Goal: Task Accomplishment & Management: Complete application form

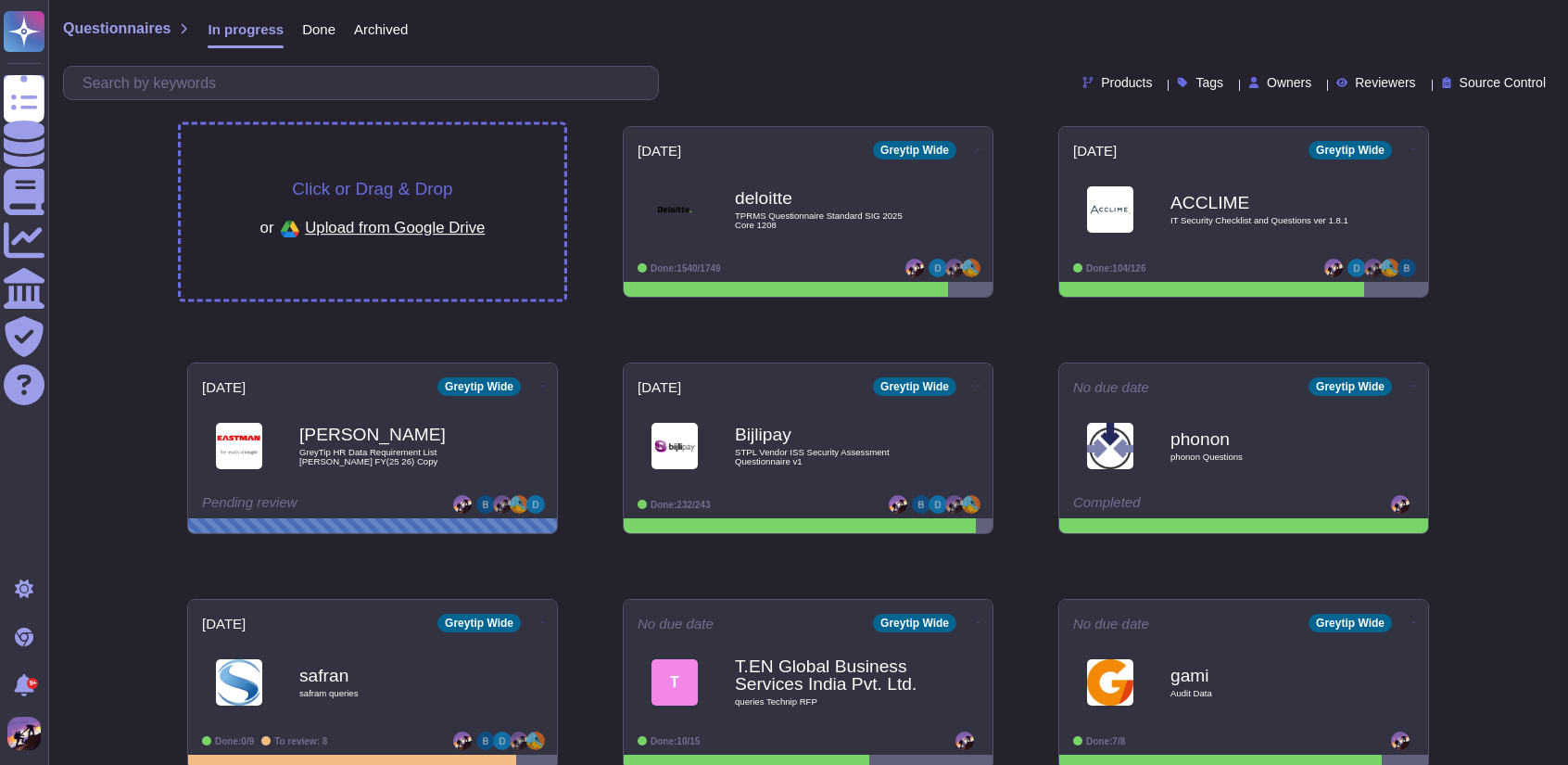
click at [439, 189] on span "Click or Drag & Drop" at bounding box center [371, 189] width 160 height 18
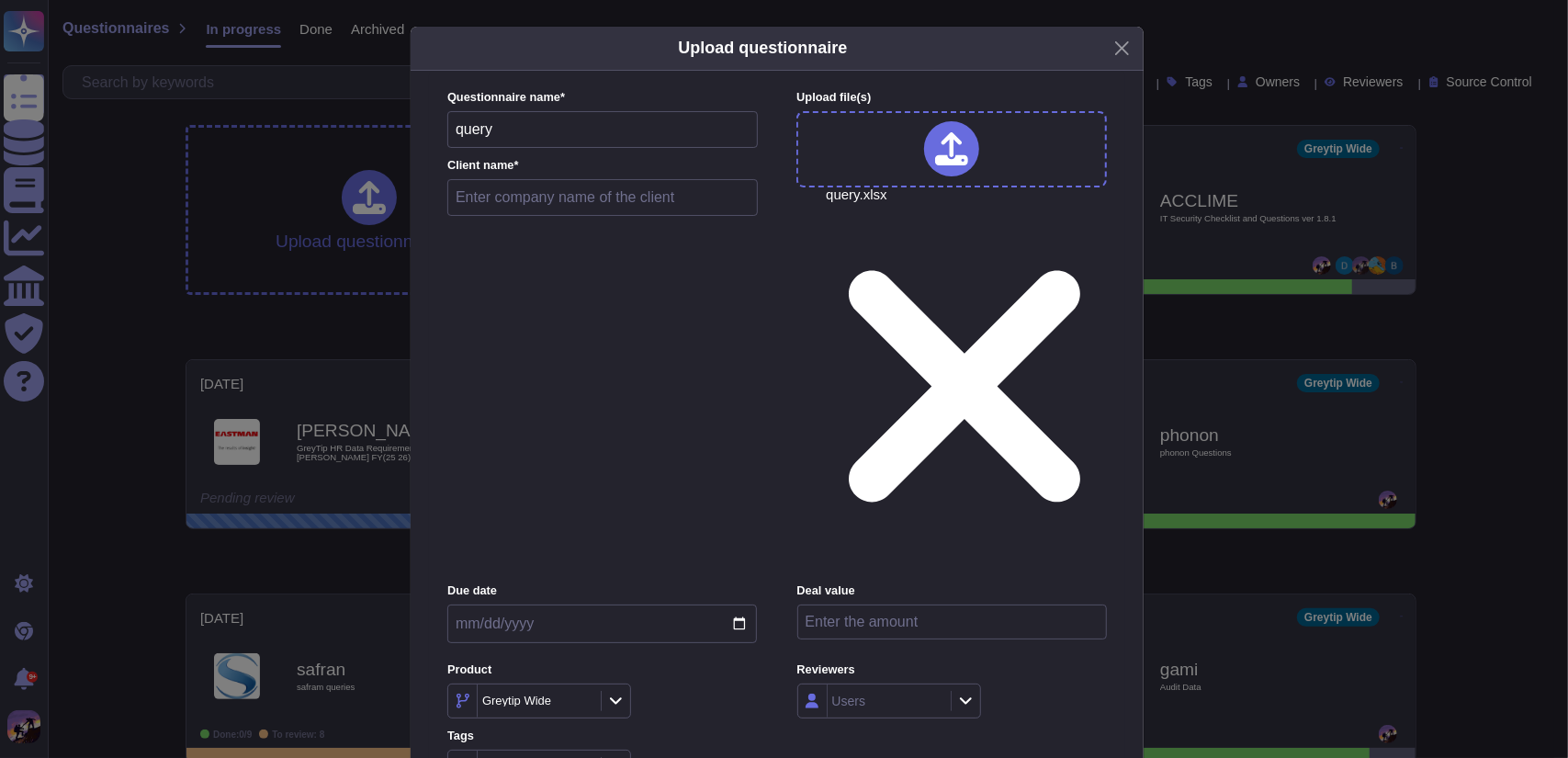
click at [569, 216] on input "text" at bounding box center [602, 198] width 310 height 37
paste input "Cloudeq Software India Pvt Ltd"
type input "Cloudeq Software India Pvt Ltd"
click at [737, 604] on input "date" at bounding box center [602, 624] width 310 height 39
click at [689, 728] on div "Tags Tags" at bounding box center [602, 756] width 310 height 57
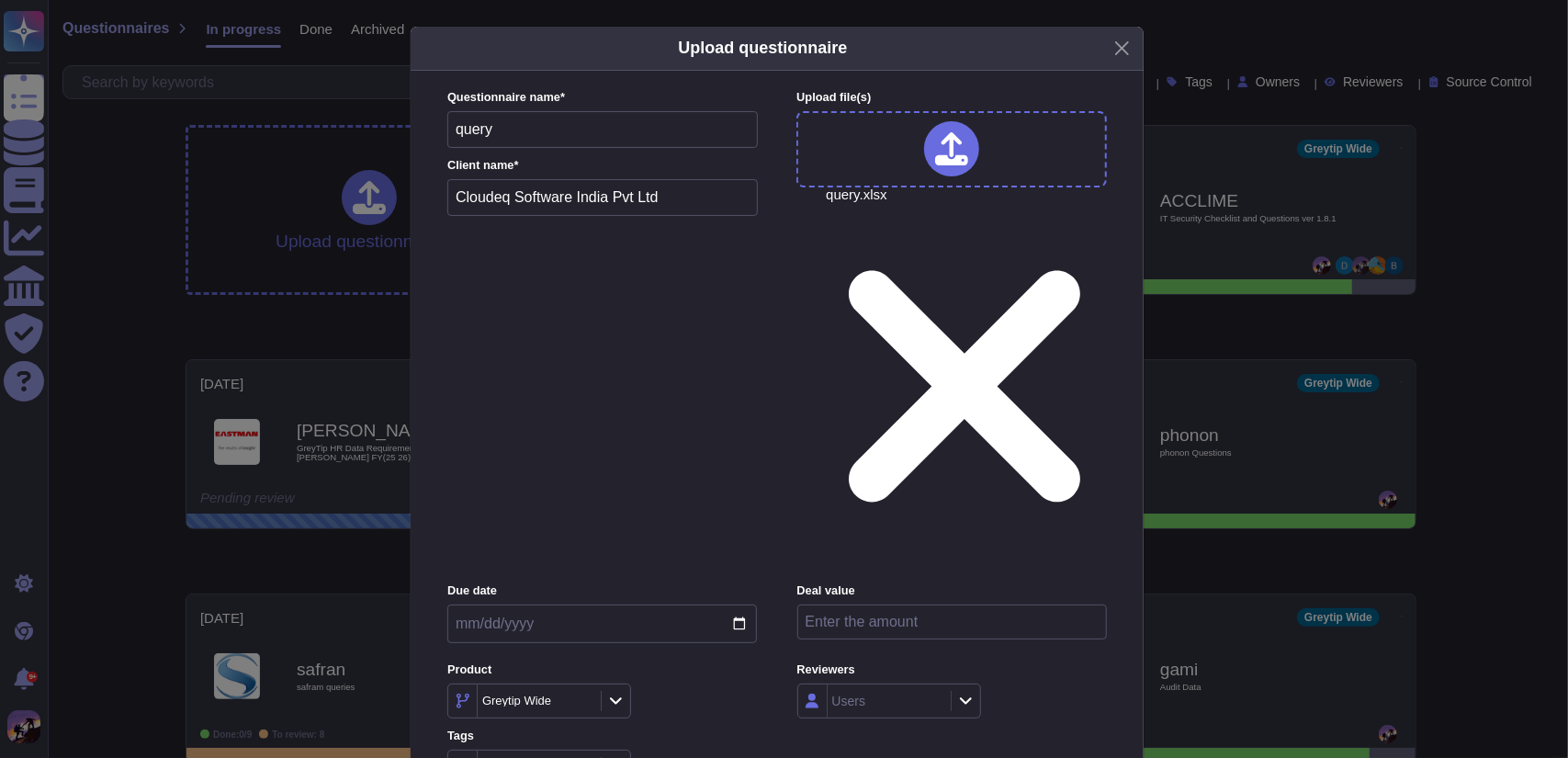
click at [740, 604] on input "date" at bounding box center [602, 624] width 310 height 39
type input "[DATE]"
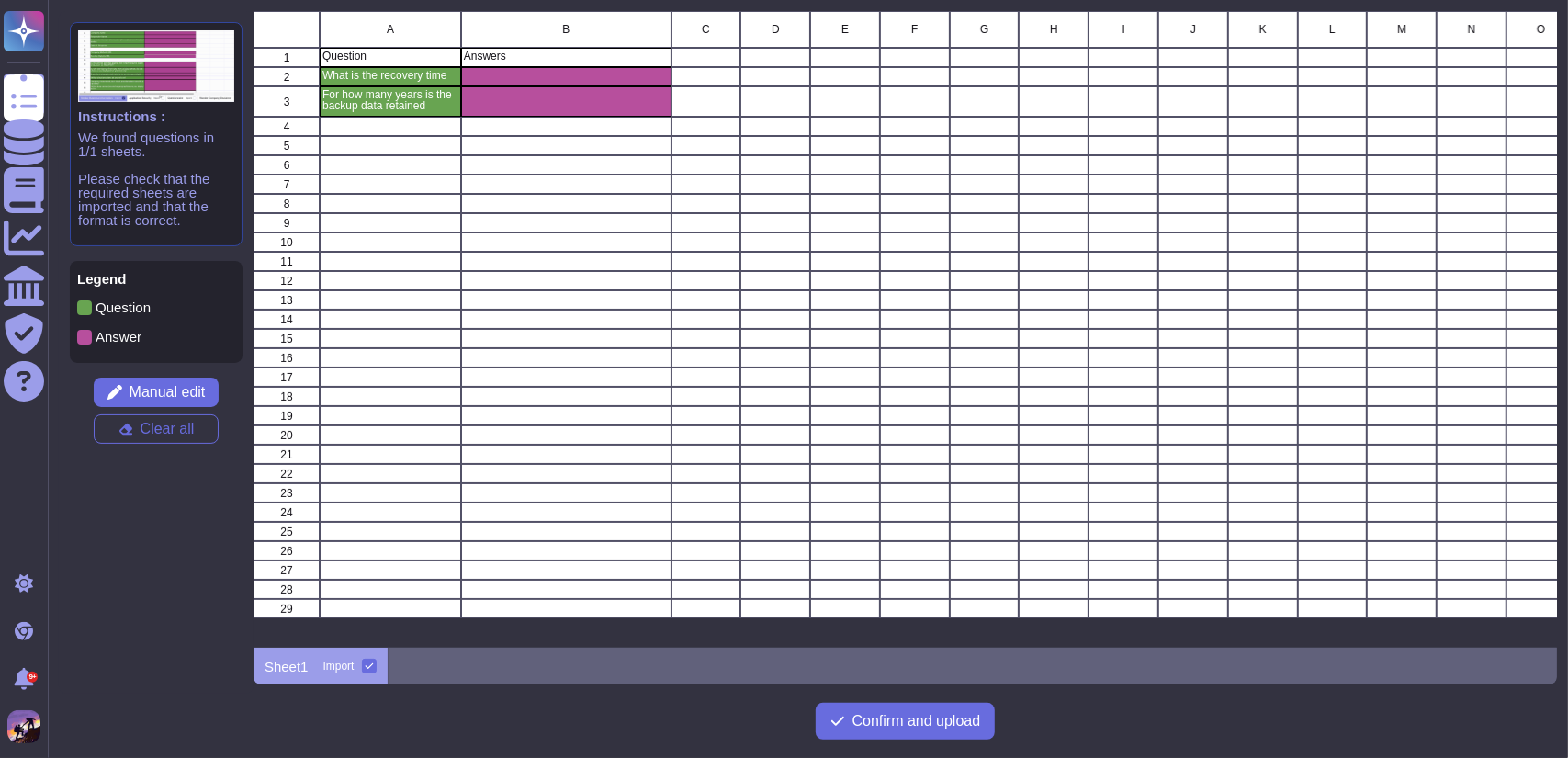
scroll to position [623, 1290]
click at [900, 720] on span "Confirm and upload" at bounding box center [917, 720] width 128 height 15
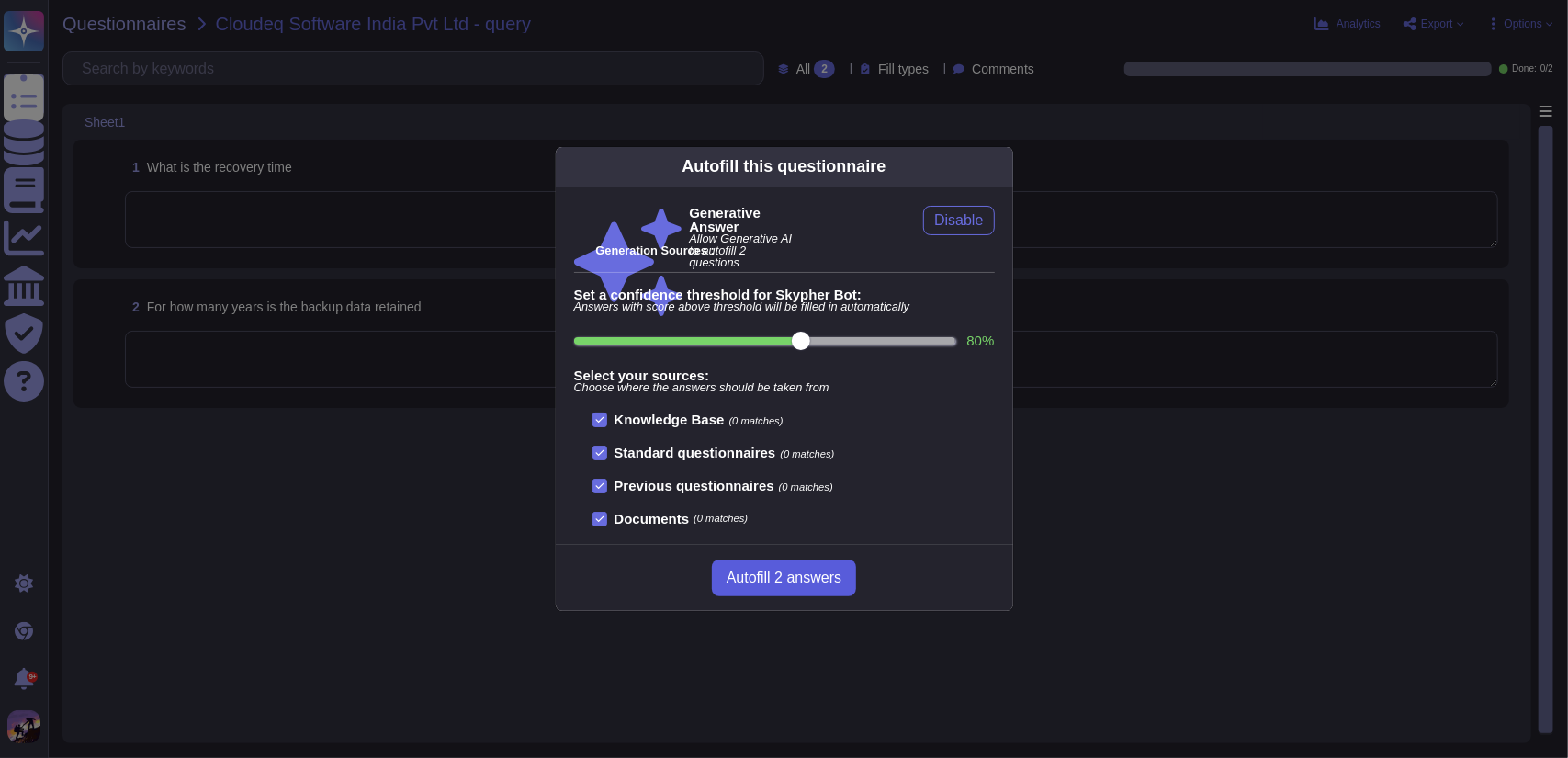
click at [781, 570] on span "Autofill 2 answers" at bounding box center [784, 577] width 115 height 15
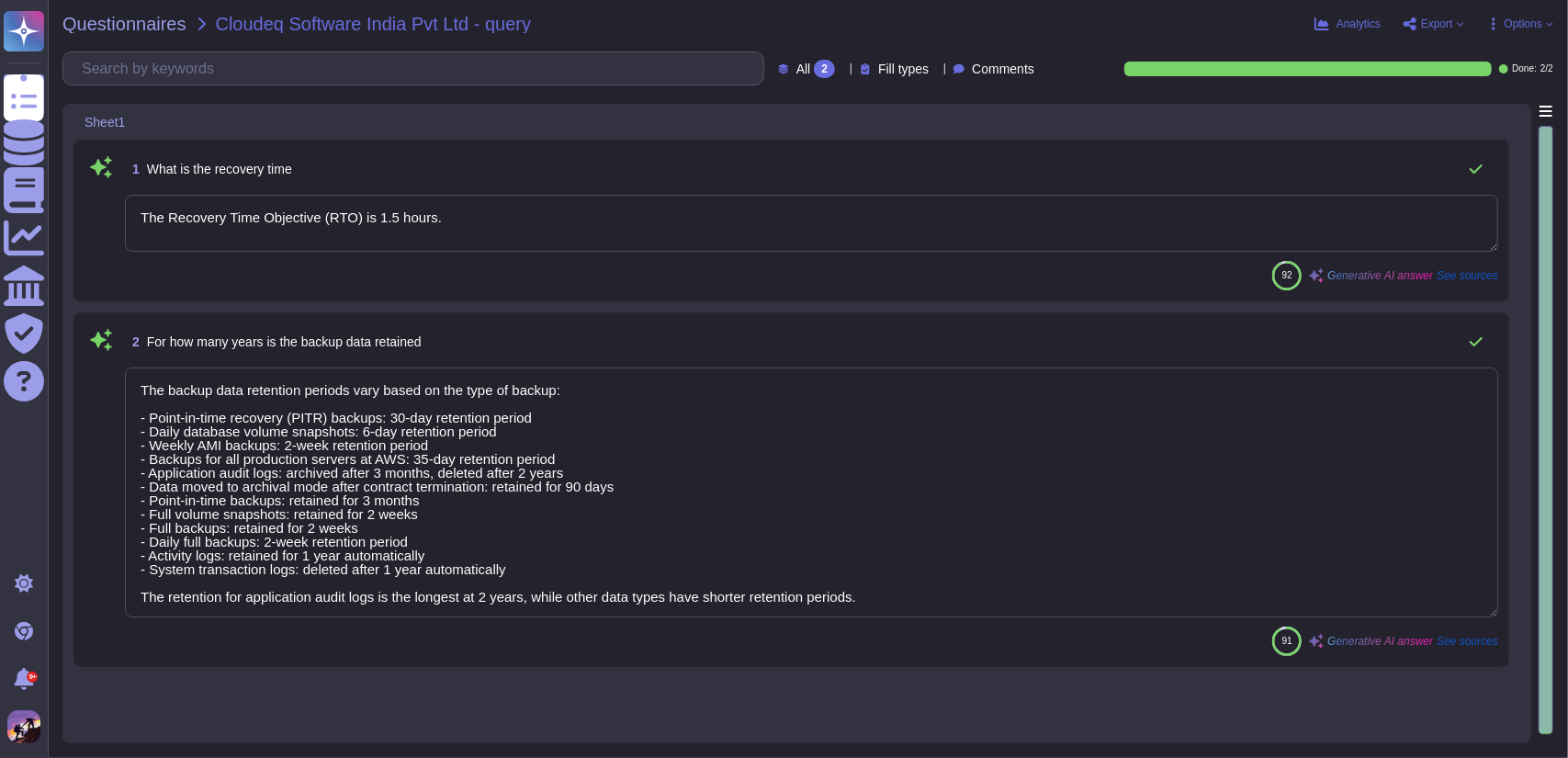
type textarea "The Recovery Time Objective (RTO) is 1.5 hours."
type textarea "The backup data retention periods vary based on the type of backup: - Point-in-…"
drag, startPoint x: 141, startPoint y: 386, endPoint x: 930, endPoint y: 598, distance: 817.0
click at [930, 598] on textarea "The backup data retention periods vary based on the type of backup: - Point-in-…" at bounding box center [811, 492] width 1373 height 250
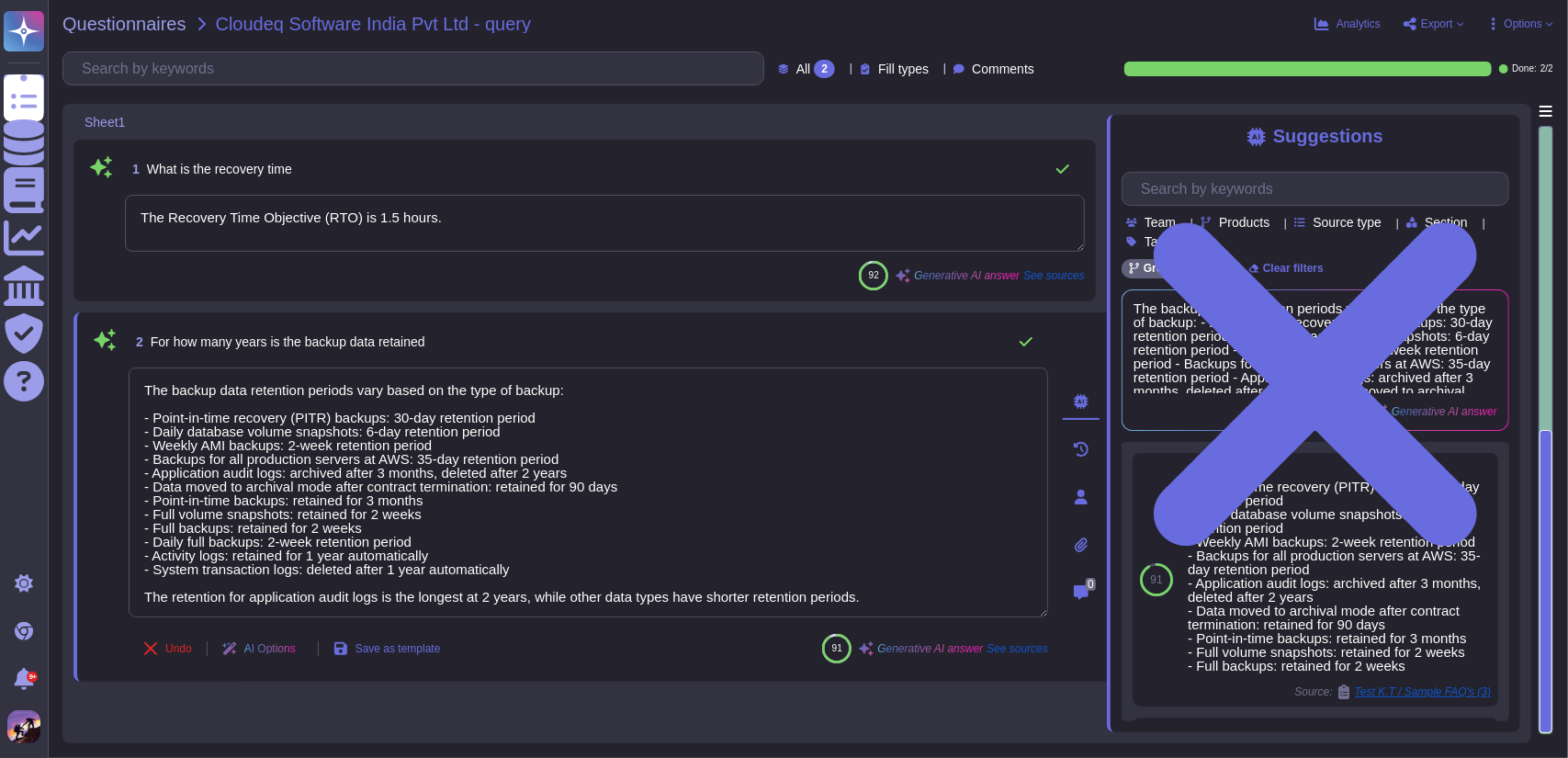
drag, startPoint x: 136, startPoint y: 217, endPoint x: 437, endPoint y: 220, distance: 301.0
click at [437, 220] on textarea "The Recovery Time Objective (RTO) is 1.5 hours." at bounding box center [604, 223] width 960 height 57
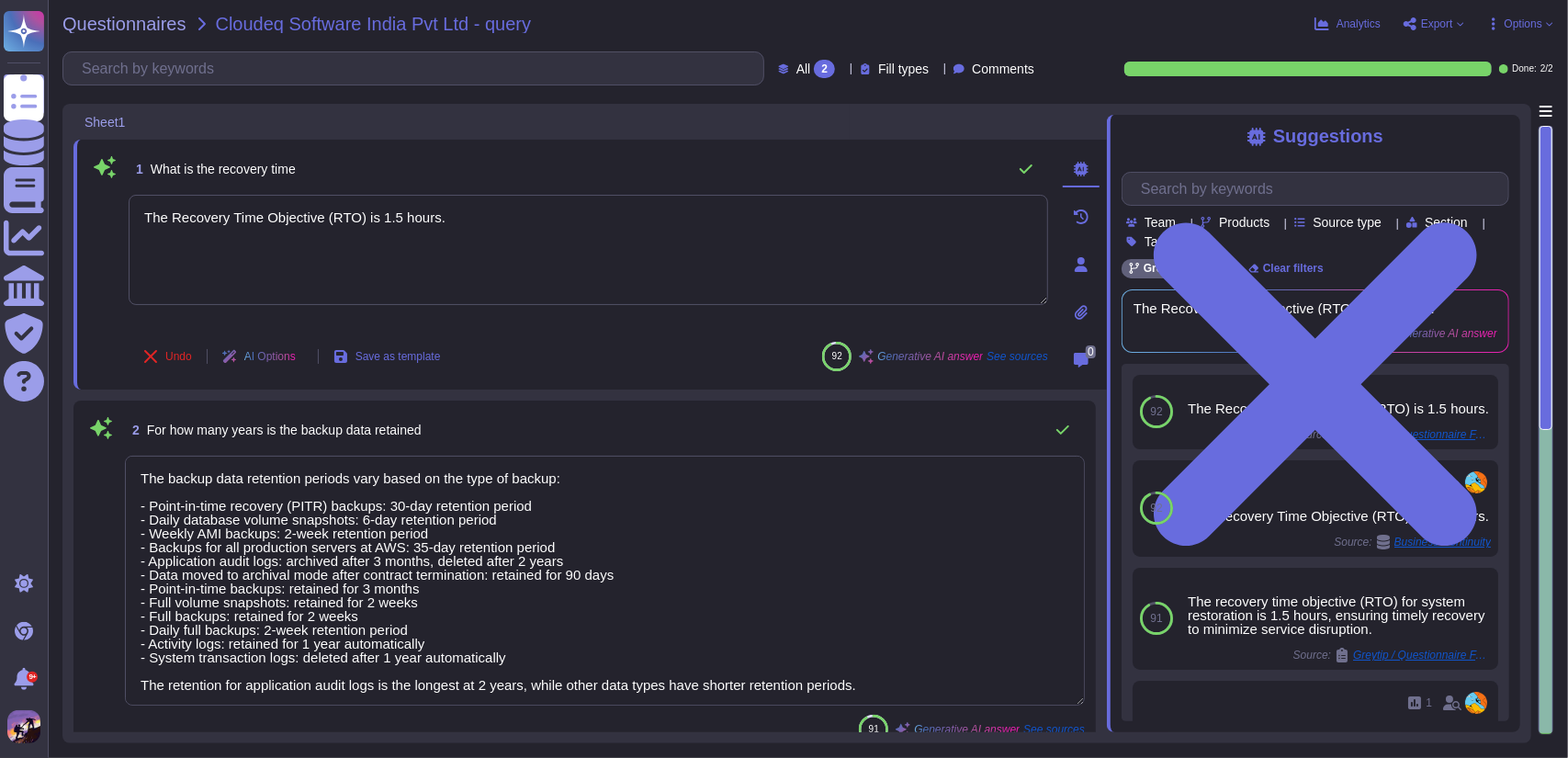
scroll to position [1, 0]
drag, startPoint x: 142, startPoint y: 482, endPoint x: 873, endPoint y: 712, distance: 766.3
click at [873, 712] on div "2 For how many years is the backup data retained The backup data retention peri…" at bounding box center [585, 578] width 1001 height 333
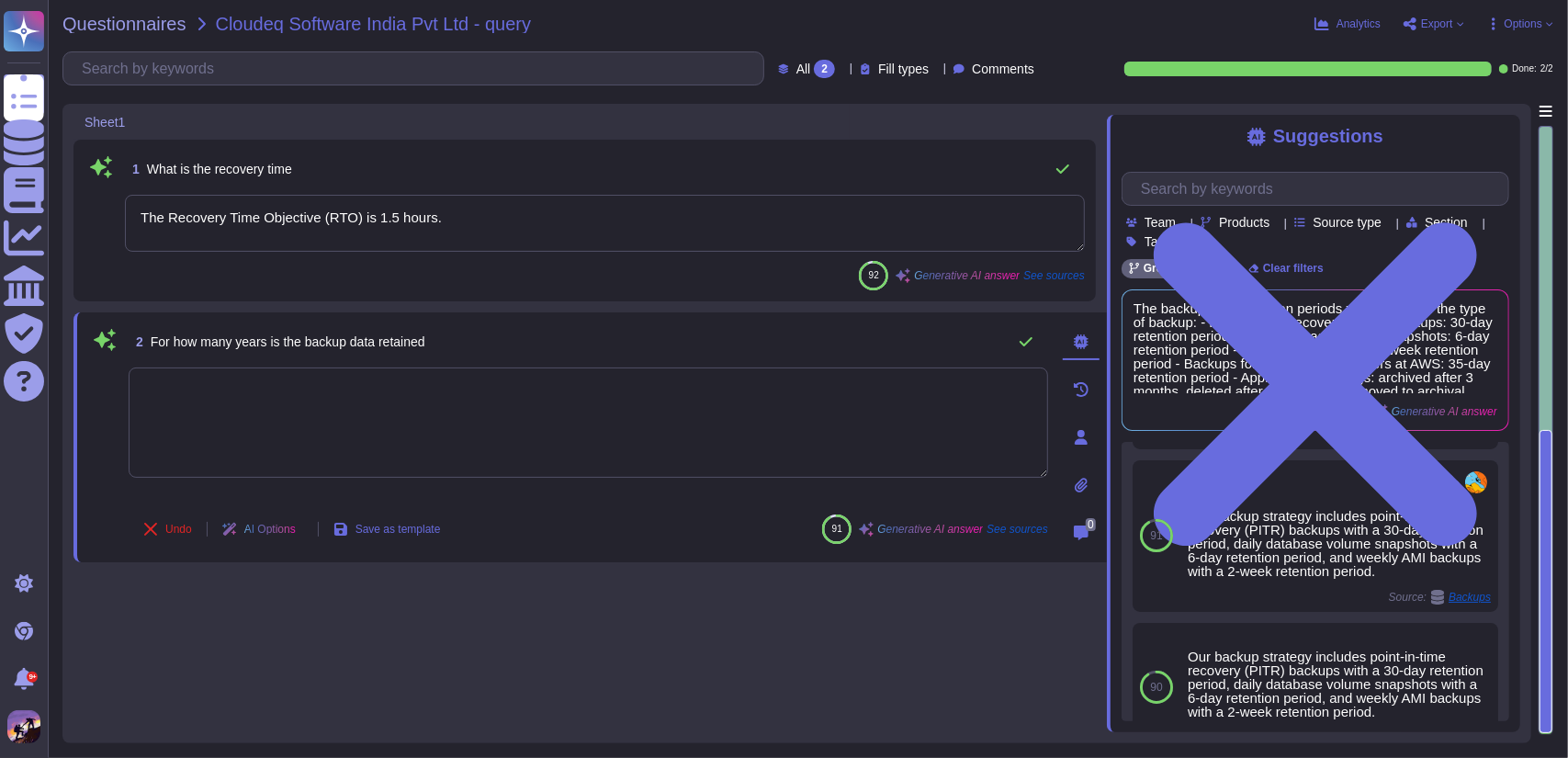
scroll to position [271, 0]
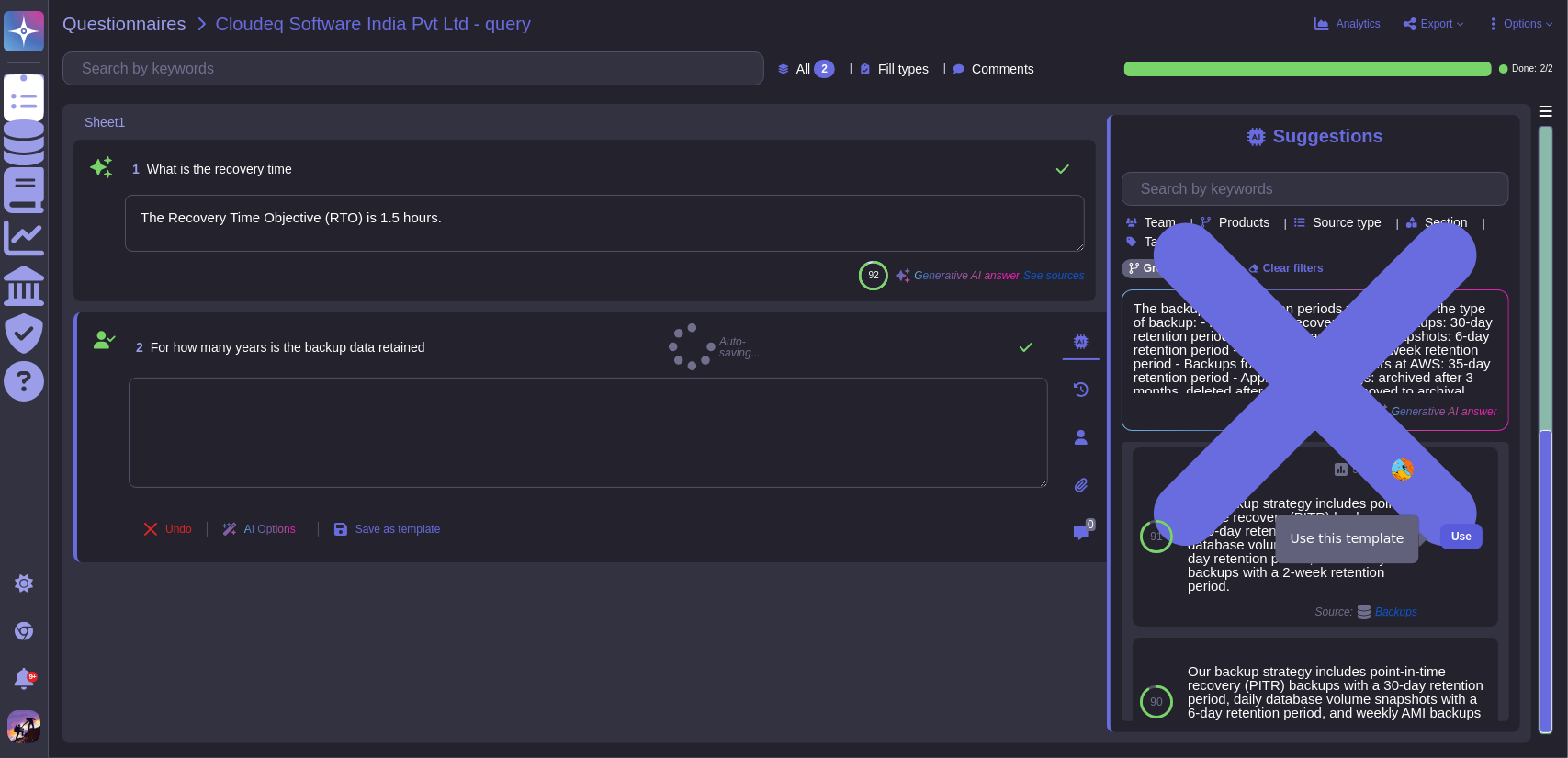
click at [1440, 541] on button "Use" at bounding box center [1461, 536] width 42 height 25
type textarea "Our backup strategy includes point-in-time recovery (PITR) backups with a 30-da…"
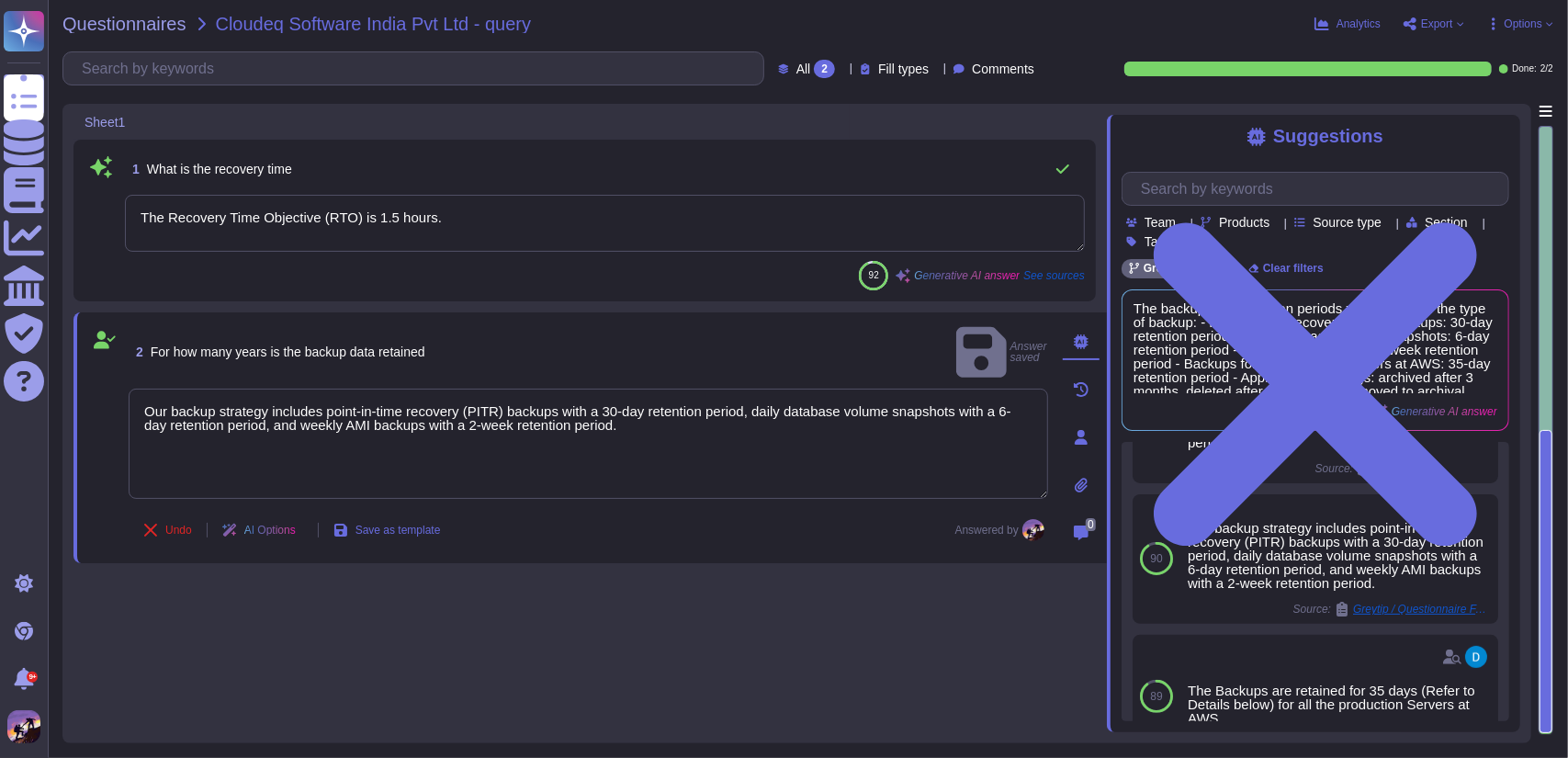
scroll to position [420, 0]
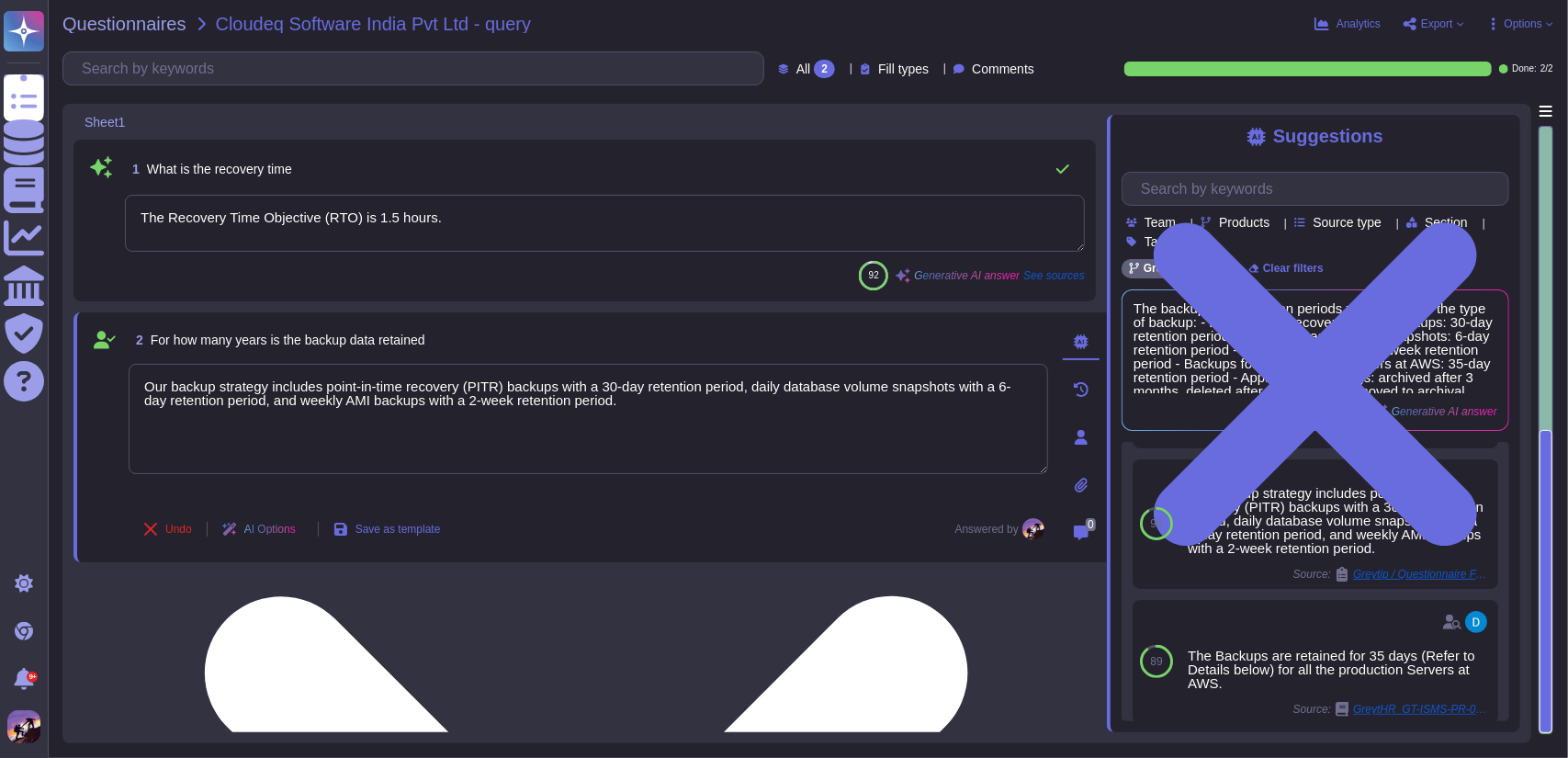
drag, startPoint x: 143, startPoint y: 379, endPoint x: 674, endPoint y: 400, distance: 531.4
click at [674, 400] on textarea "Our backup strategy includes point-in-time recovery (PITR) backups with a 30-da…" at bounding box center [588, 418] width 920 height 110
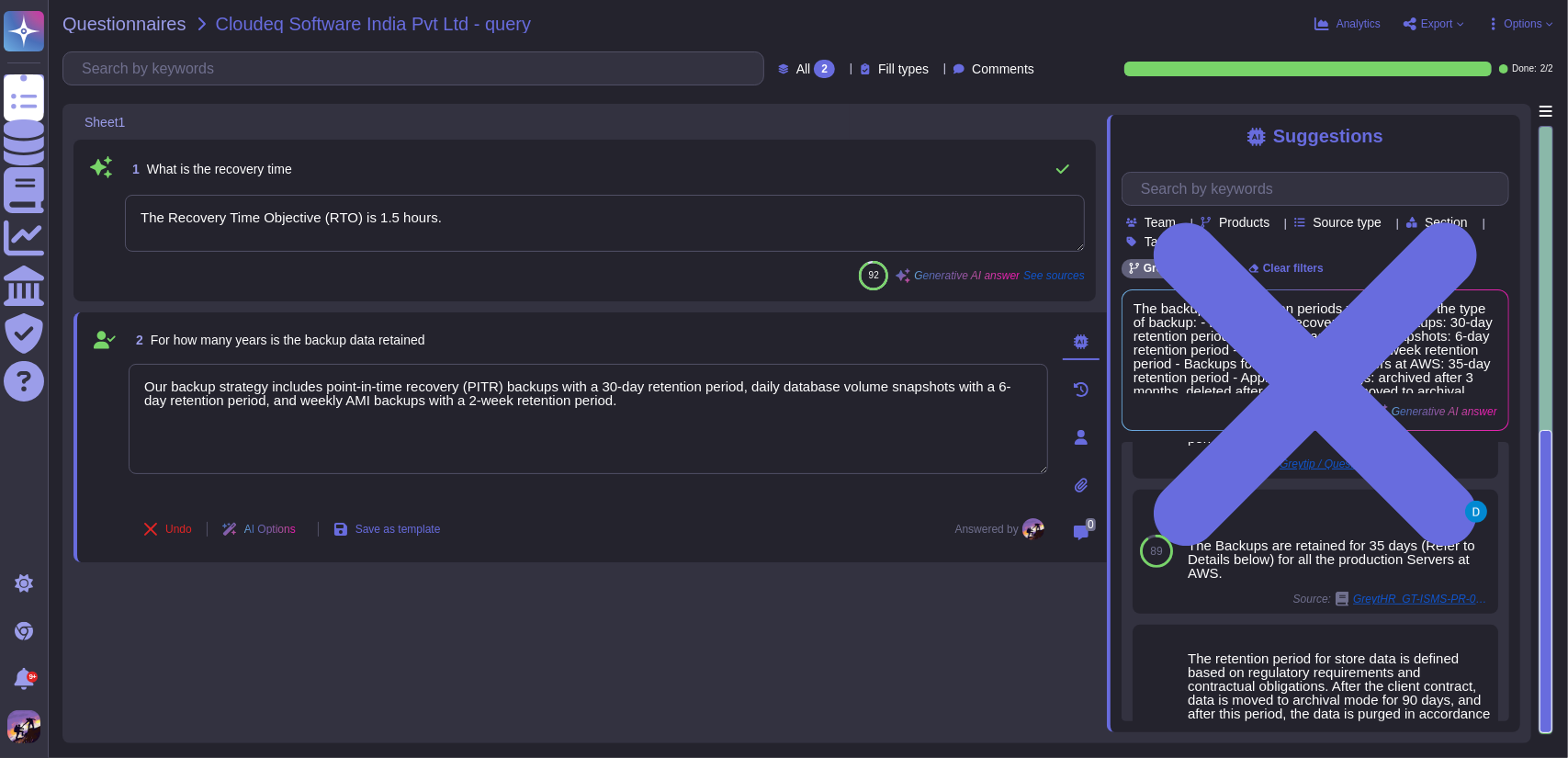
scroll to position [562, 0]
